Goal: Navigation & Orientation: Find specific page/section

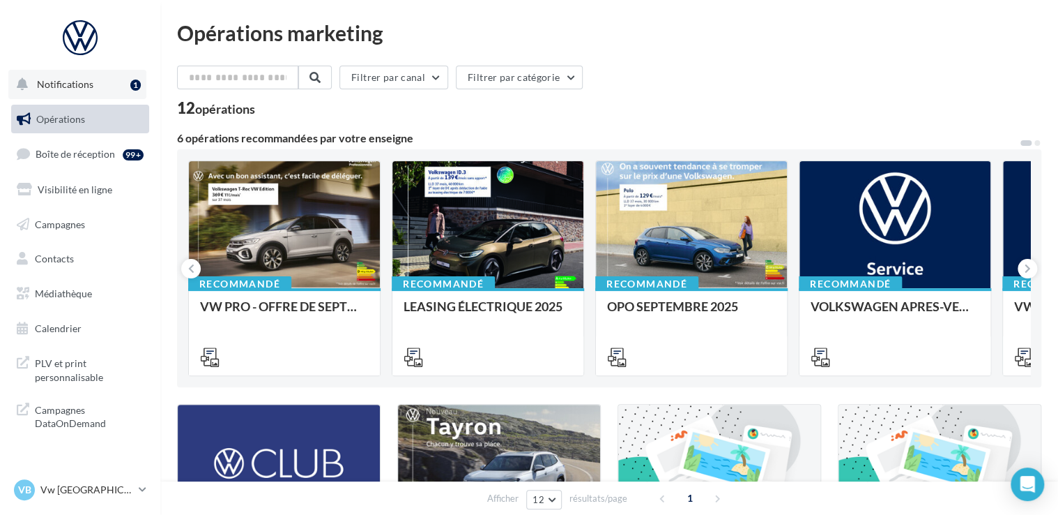
click at [56, 82] on span "Notifications" at bounding box center [65, 84] width 56 height 12
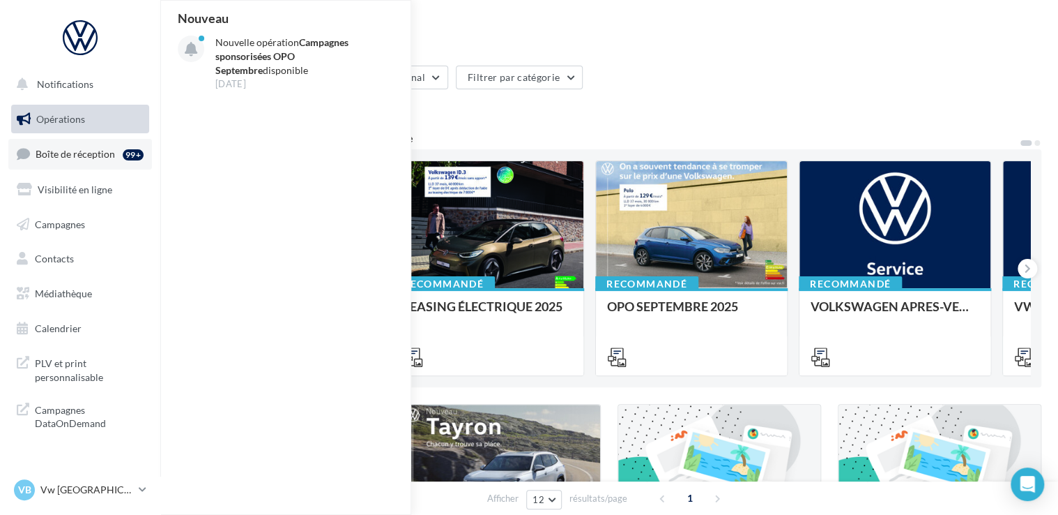
click at [73, 153] on span "Boîte de réception" at bounding box center [75, 154] width 79 height 12
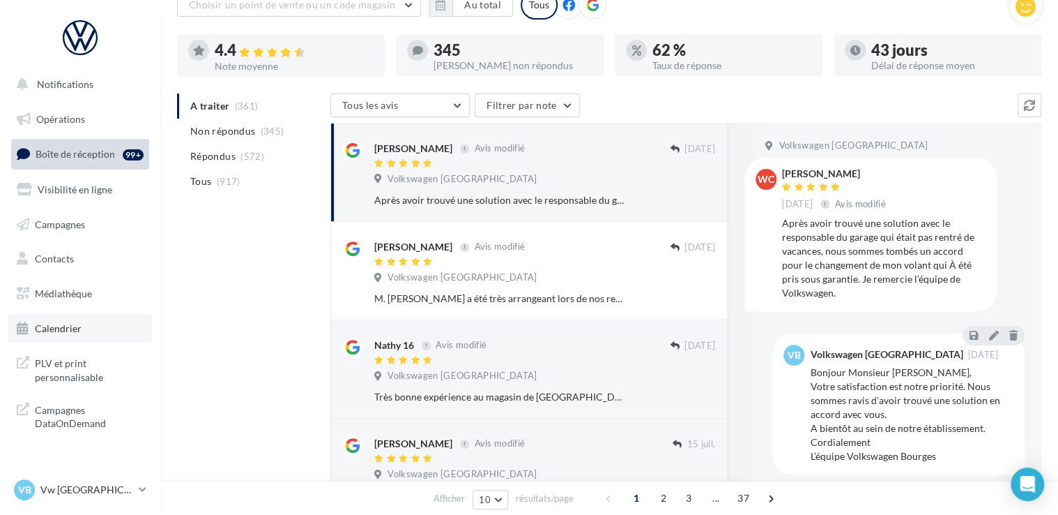
scroll to position [139, 0]
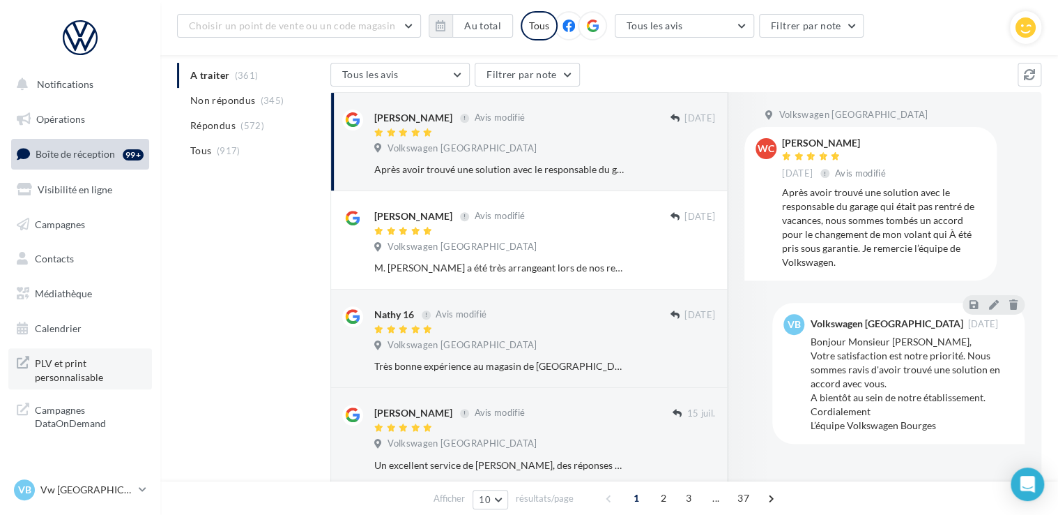
click at [50, 374] on span "PLV et print personnalisable" at bounding box center [89, 369] width 109 height 30
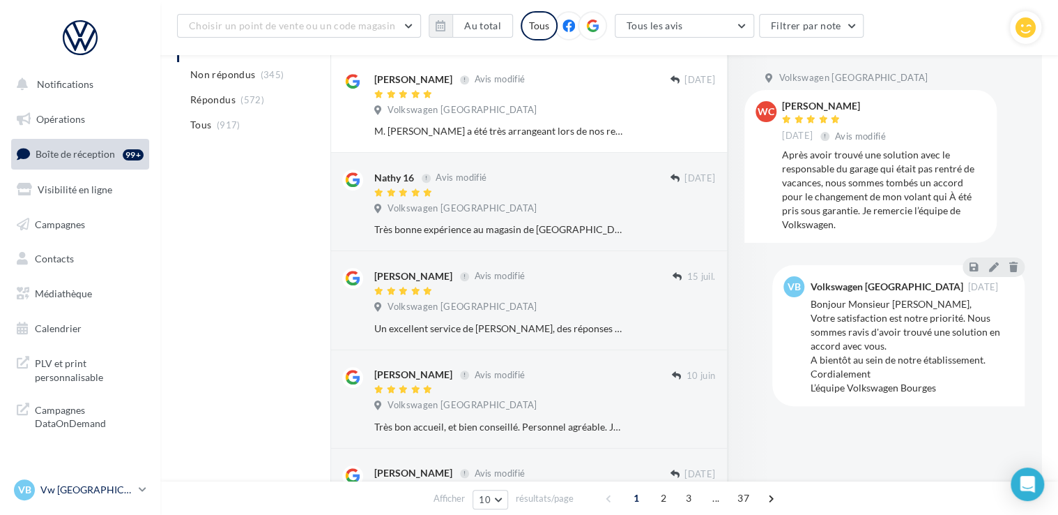
scroll to position [279, 0]
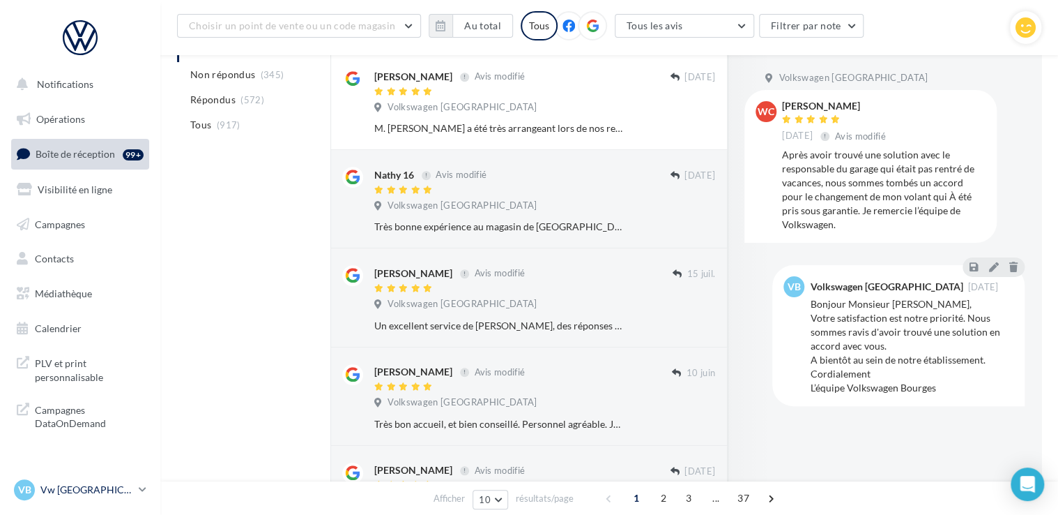
click at [142, 486] on icon at bounding box center [143, 489] width 8 height 12
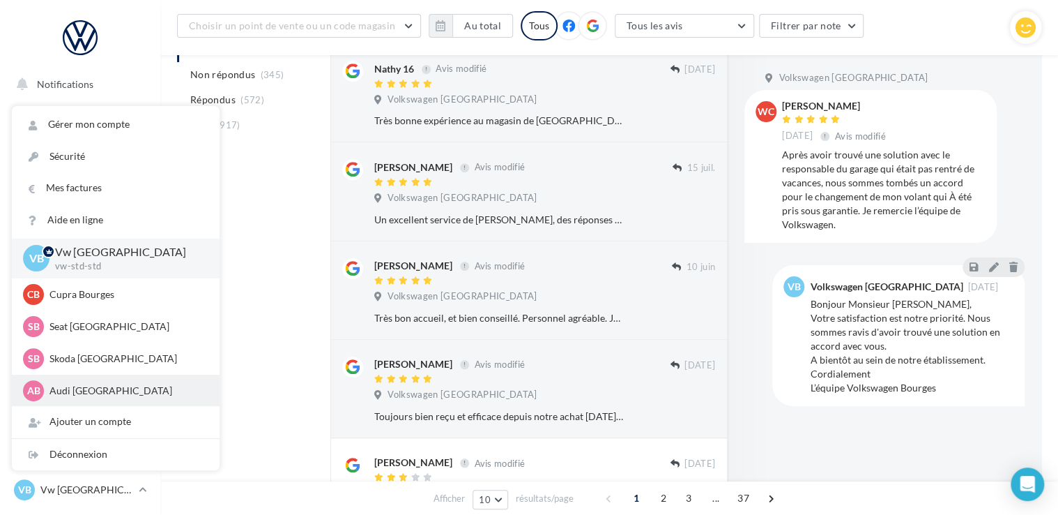
scroll to position [418, 0]
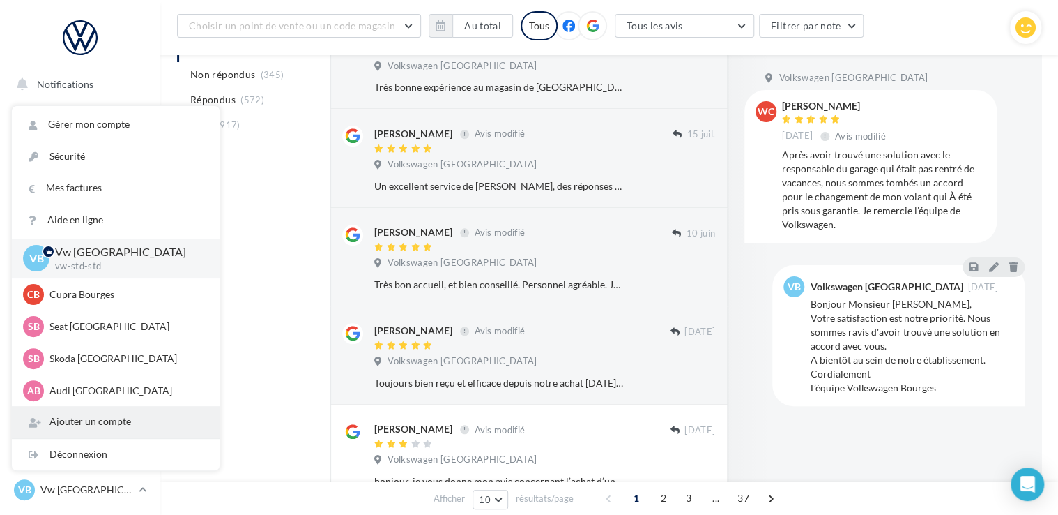
click at [86, 425] on div "Ajouter un compte" at bounding box center [116, 421] width 208 height 31
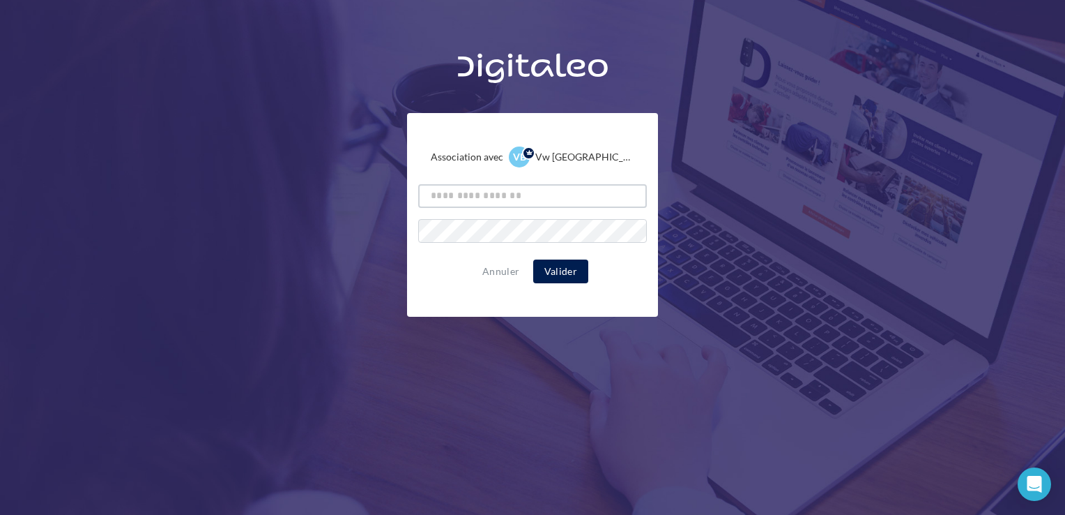
click at [529, 204] on input "text" at bounding box center [532, 196] width 229 height 24
type input "**********"
click at [487, 267] on button "Annuler" at bounding box center [501, 271] width 48 height 17
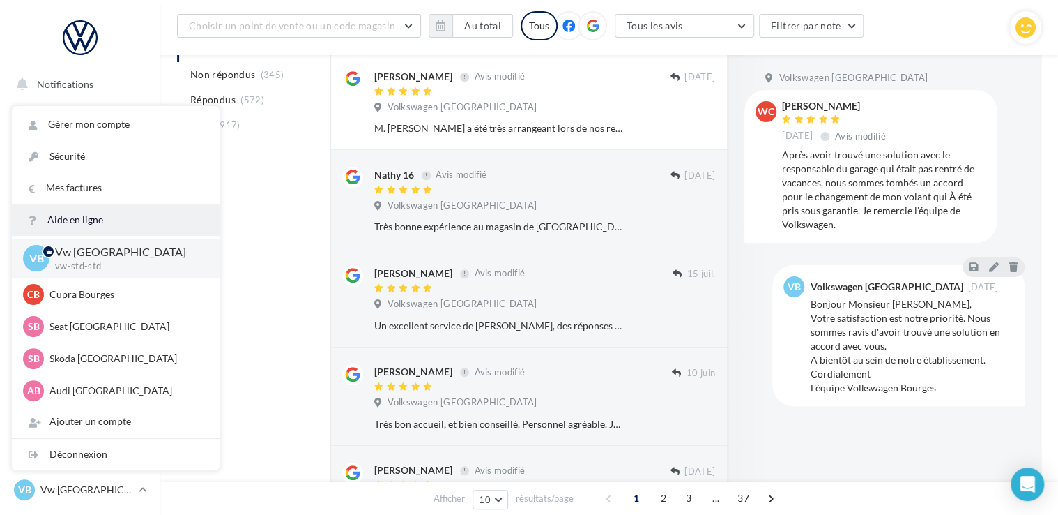
scroll to position [0, 0]
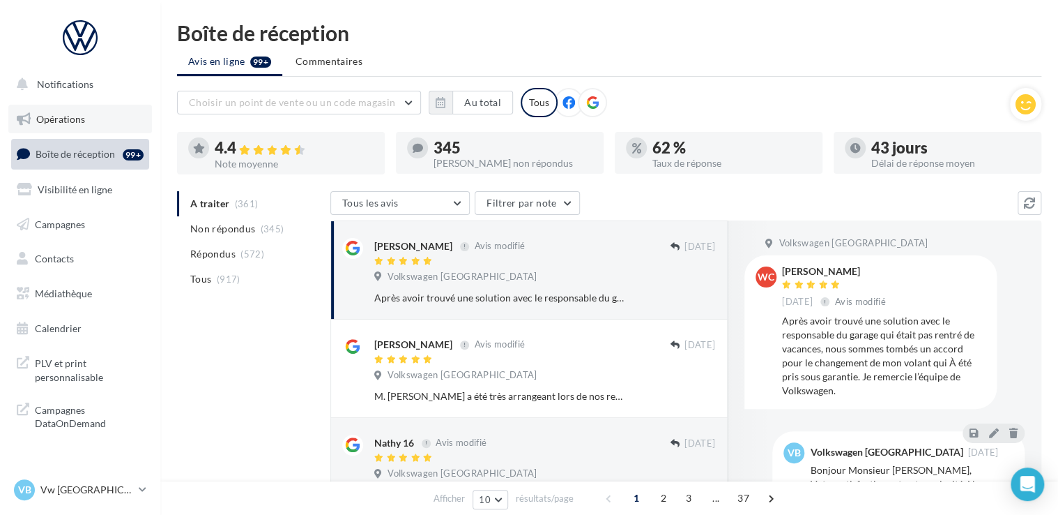
click at [82, 123] on span "Opérations" at bounding box center [60, 119] width 49 height 12
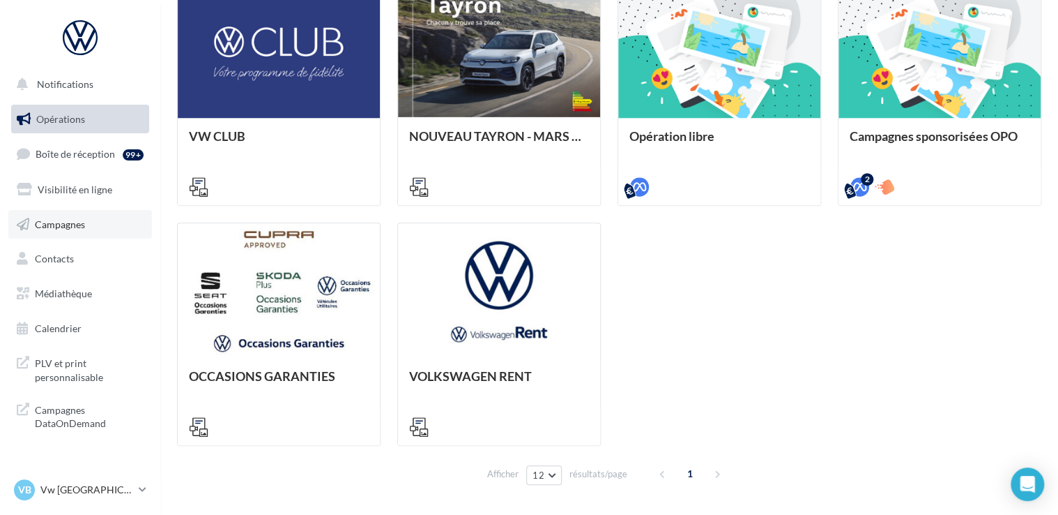
scroll to position [467, 0]
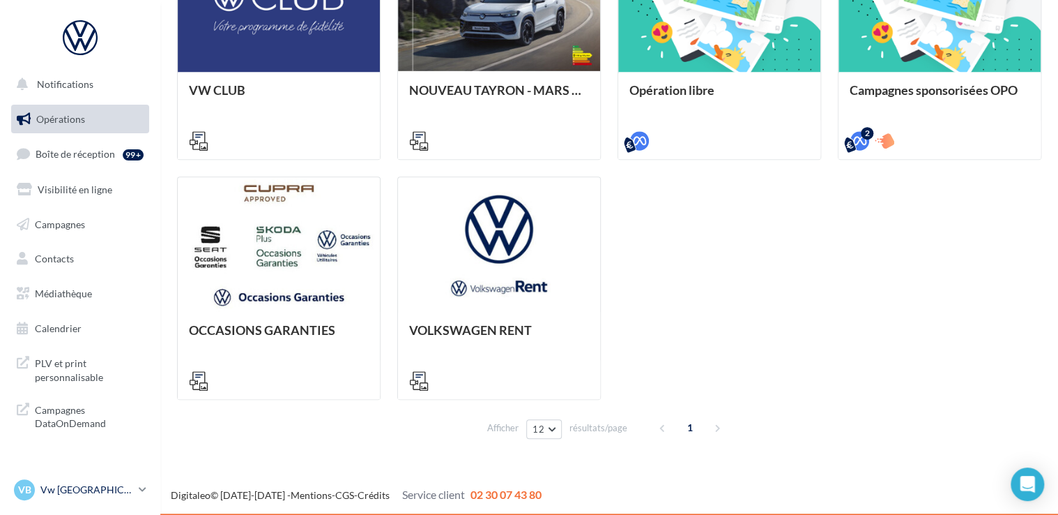
click at [100, 480] on div "VB Vw Bourges vw-std-std" at bounding box center [73, 489] width 119 height 21
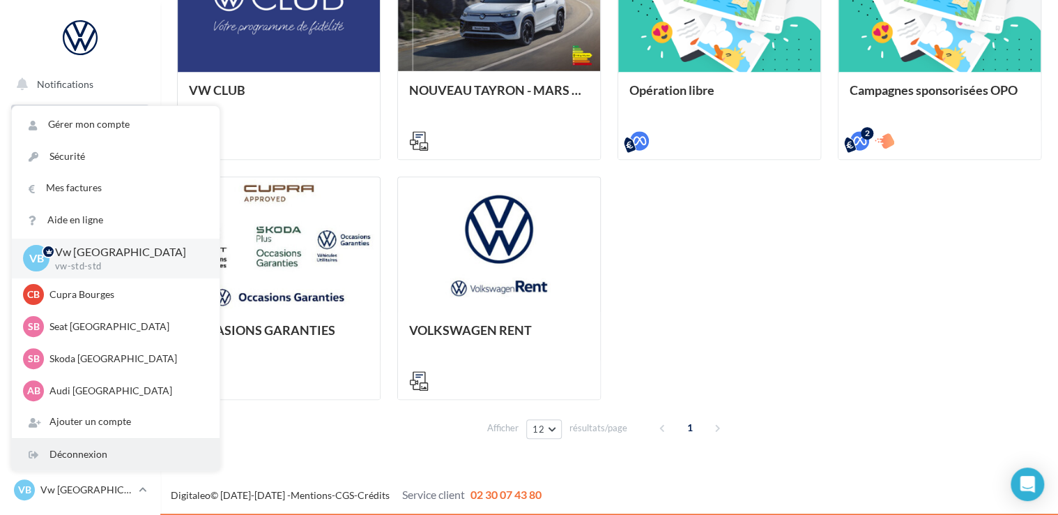
click at [89, 461] on div "Déconnexion" at bounding box center [116, 454] width 208 height 31
